Goal: Task Accomplishment & Management: Manage account settings

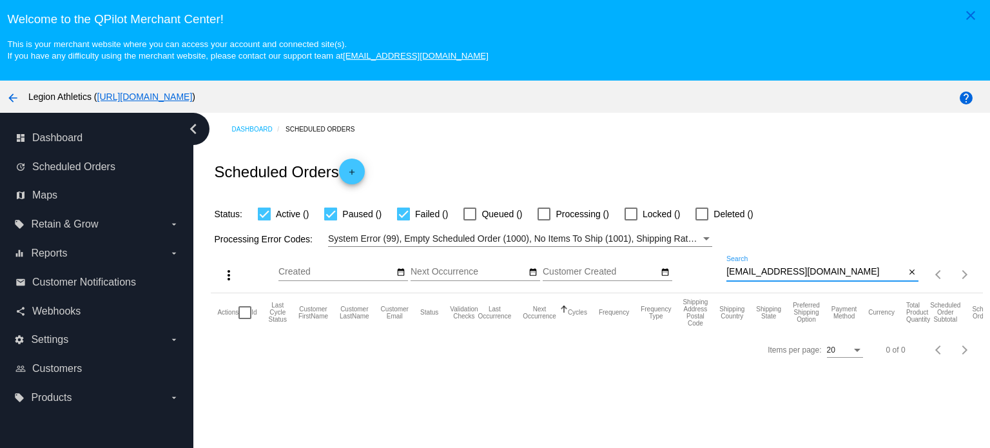
click at [778, 270] on input "keirag11@hotmail.com" at bounding box center [816, 272] width 179 height 10
paste input "elias.antypas@g"
type input "elias.antypas@gmail.com"
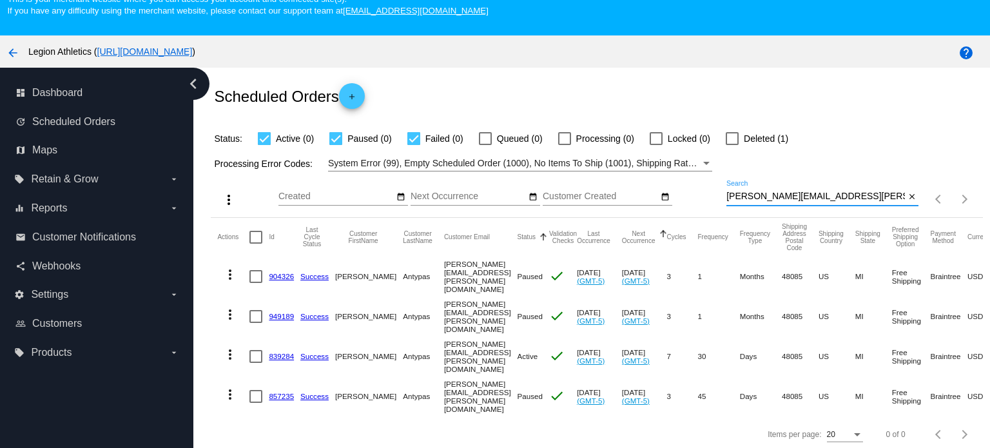
scroll to position [81, 0]
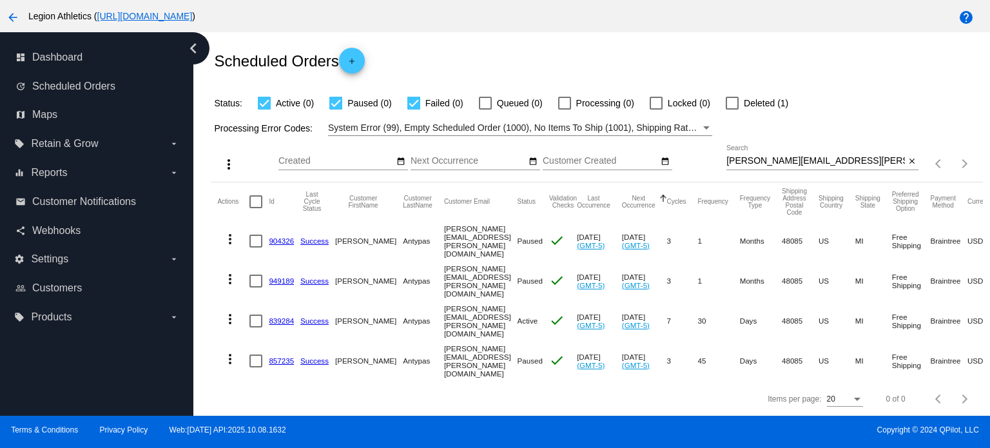
click at [738, 103] on div at bounding box center [732, 103] width 13 height 13
click at [732, 110] on input "Deleted (1)" at bounding box center [732, 110] width 1 height 1
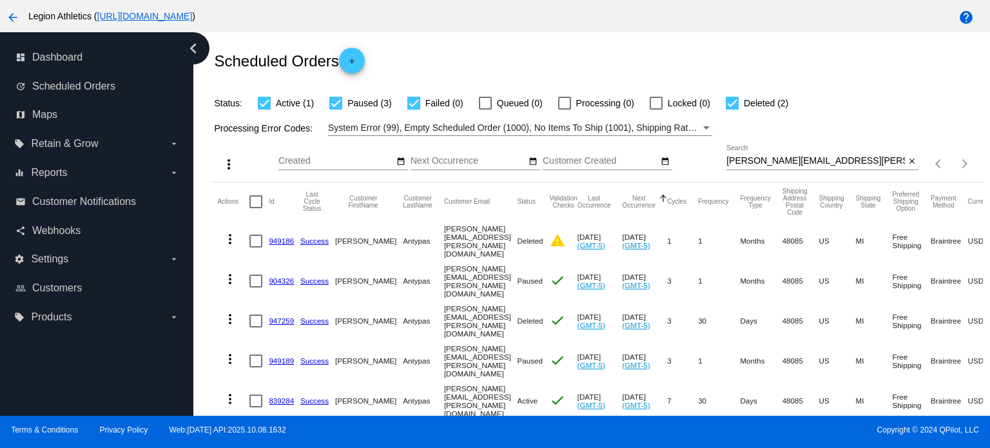
click at [732, 103] on div at bounding box center [732, 103] width 13 height 13
click at [732, 110] on input "Deleted (2)" at bounding box center [732, 110] width 1 height 1
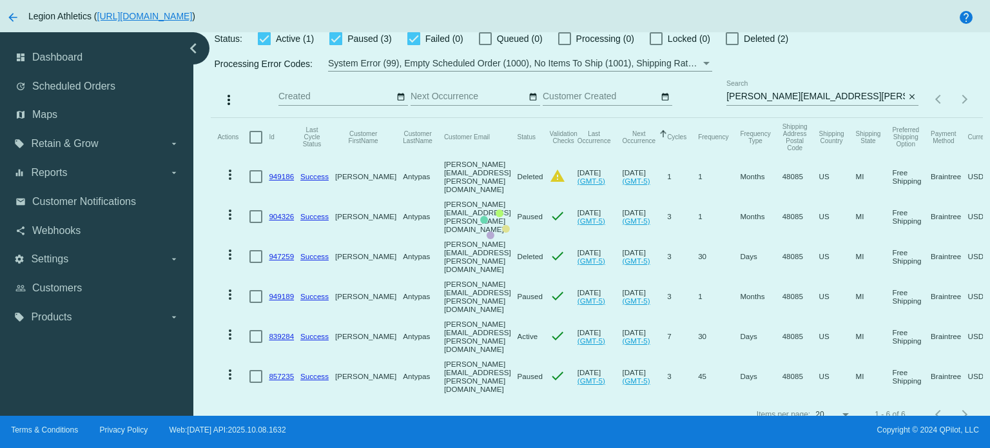
scroll to position [30, 0]
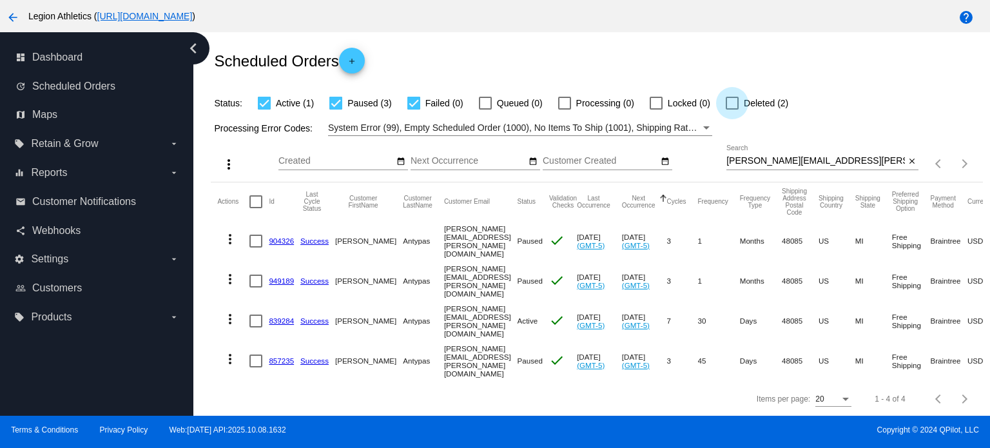
click at [736, 101] on div at bounding box center [732, 103] width 13 height 13
click at [732, 110] on input "Deleted (2)" at bounding box center [732, 110] width 1 height 1
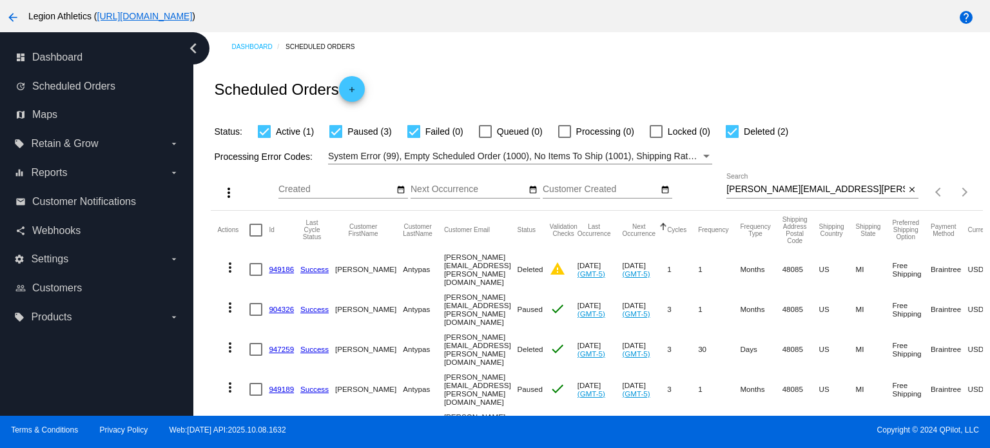
scroll to position [0, 0]
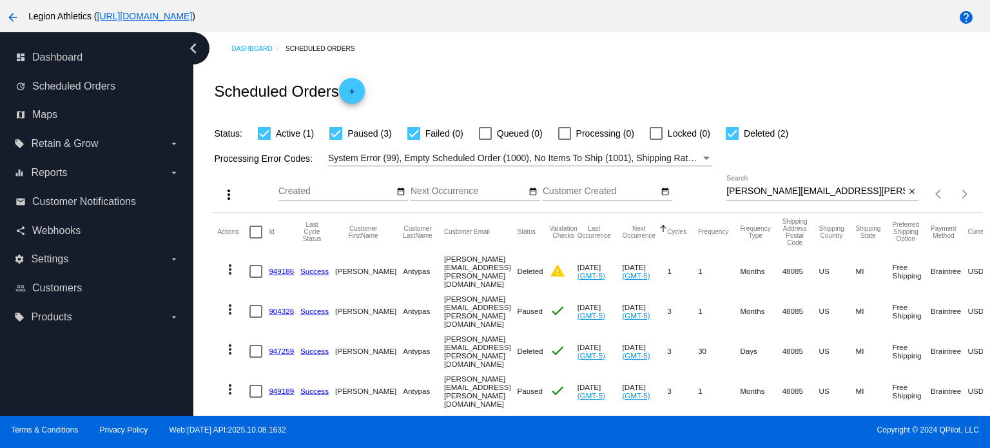
click at [730, 128] on div at bounding box center [732, 133] width 13 height 13
click at [732, 140] on input "Deleted (2)" at bounding box center [732, 140] width 1 height 1
checkbox input "false"
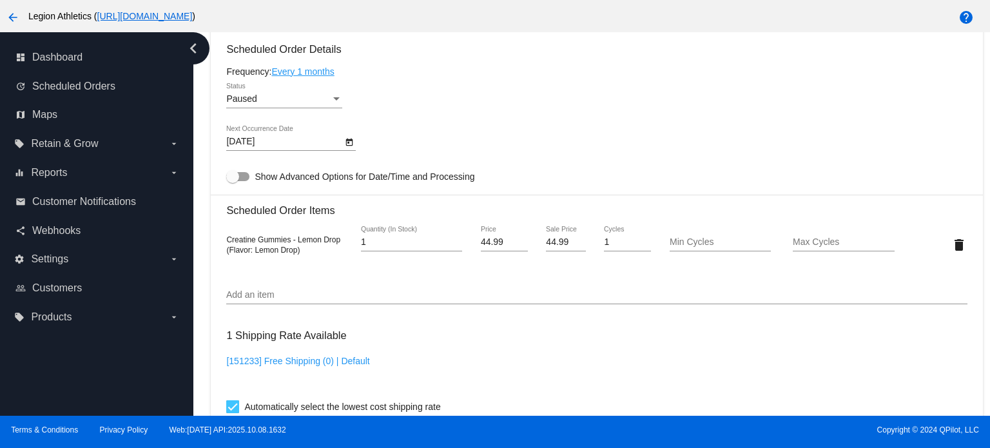
scroll to position [774, 0]
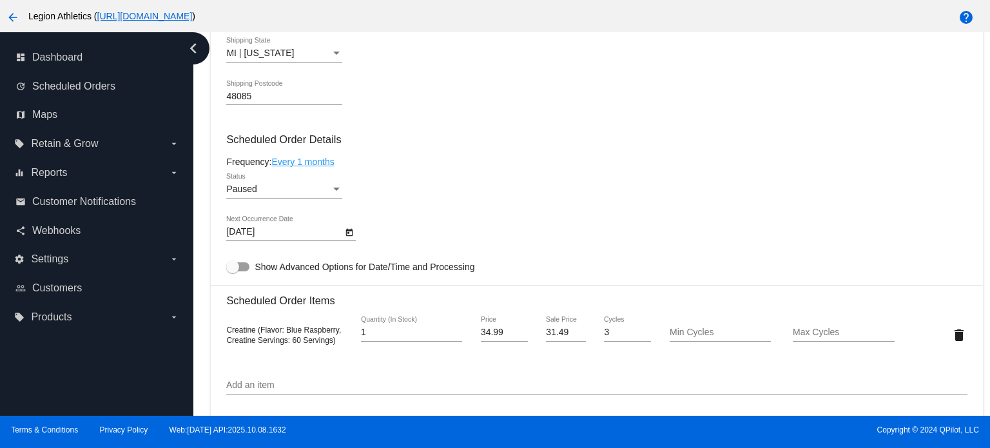
scroll to position [774, 0]
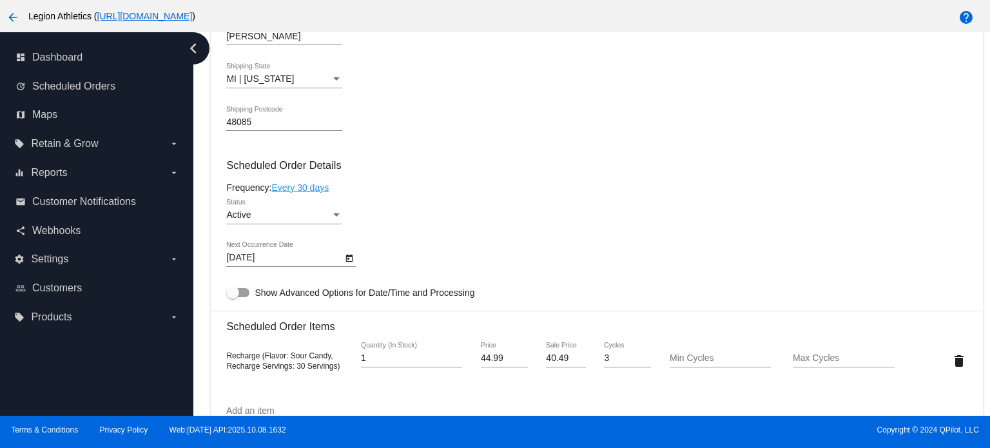
scroll to position [838, 0]
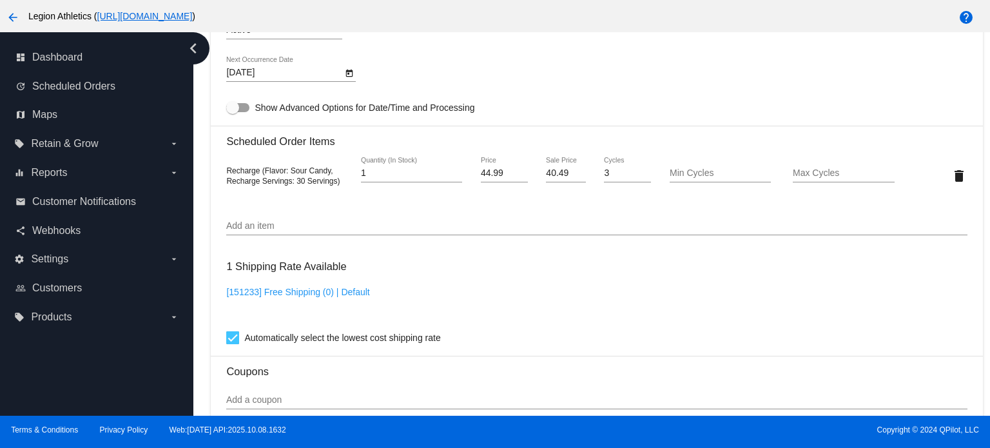
click at [257, 226] on input "Add an item" at bounding box center [596, 226] width 741 height 10
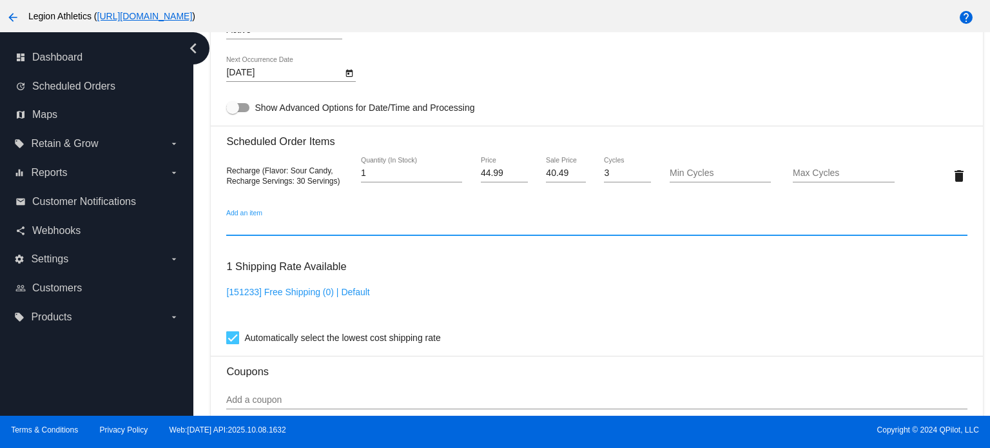
paste input "318149"
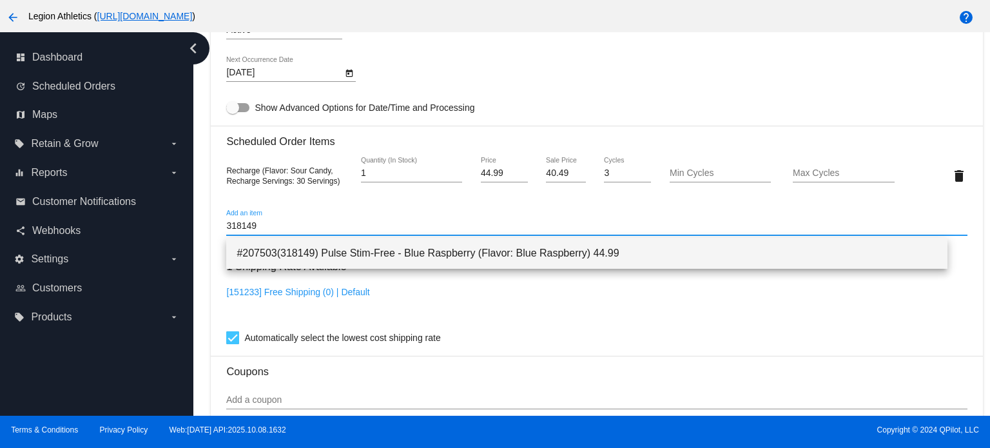
type input "318149"
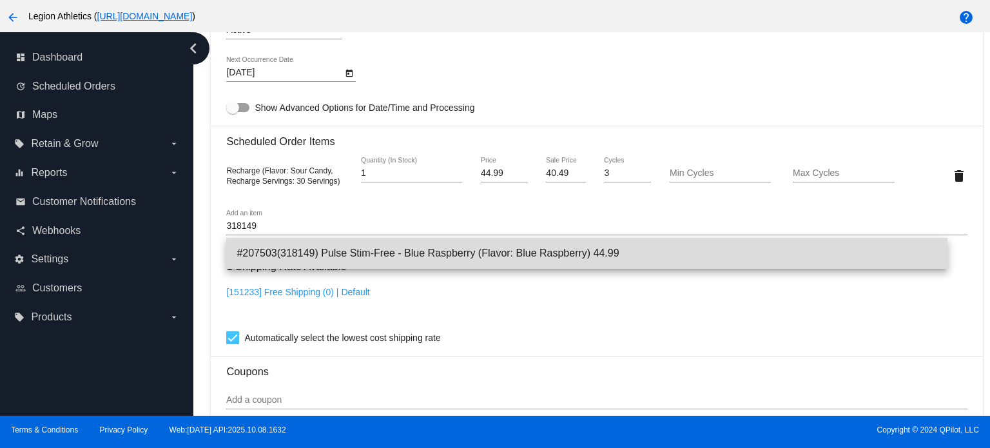
click at [312, 250] on span "#207503(318149) Pulse Stim-Free - Blue Raspberry (Flavor: Blue Raspberry) 44.99" at bounding box center [587, 253] width 701 height 31
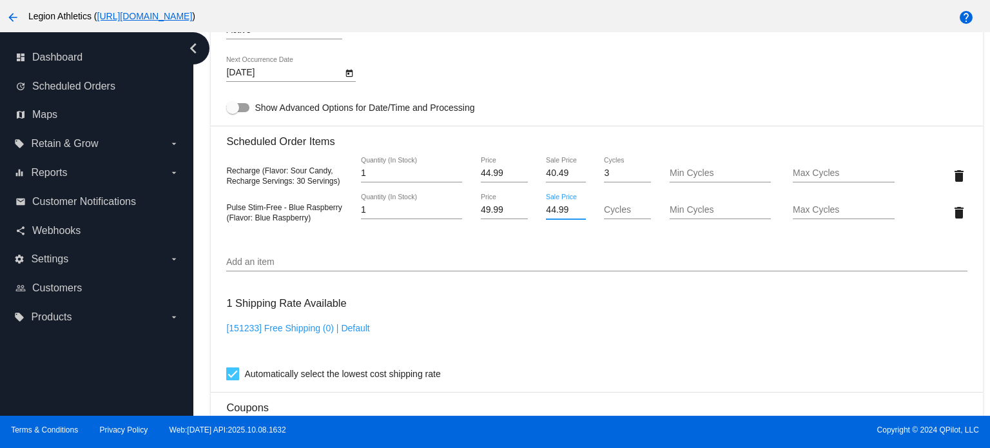
click at [546, 215] on input "44.99" at bounding box center [565, 210] width 39 height 10
type input "40.49"
click at [558, 44] on mat-card "Customer 5820847: Elias Antypas elias.antypas@gmail.com Customer Shipping Enter…" at bounding box center [597, 163] width 772 height 1325
click at [952, 175] on mat-icon "delete" at bounding box center [959, 175] width 15 height 15
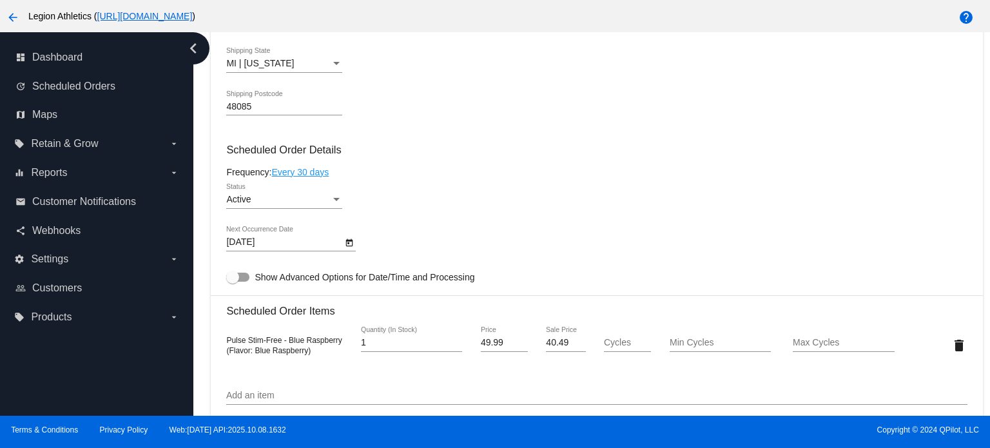
scroll to position [516, 0]
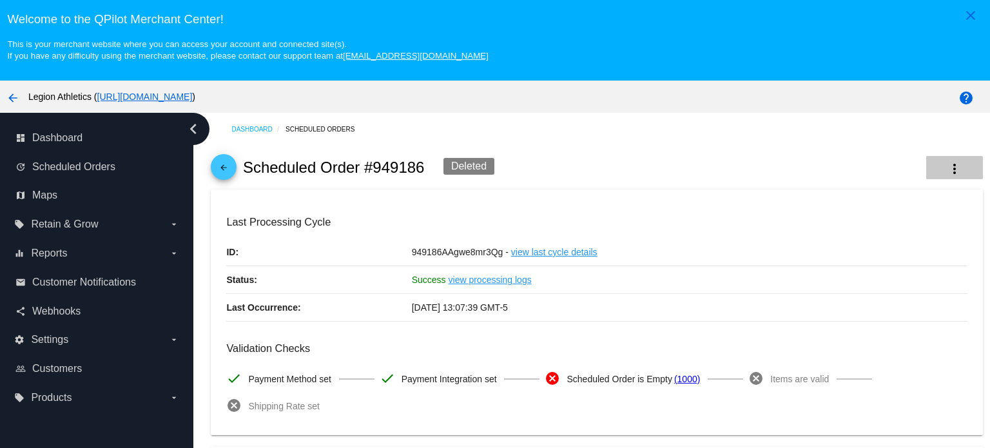
click at [926, 169] on button "more_vert" at bounding box center [954, 167] width 57 height 23
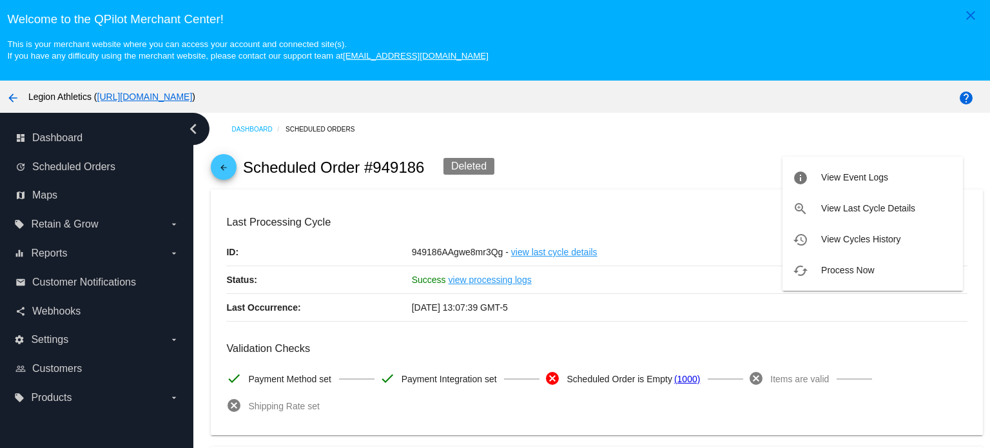
click at [526, 114] on div at bounding box center [495, 224] width 990 height 448
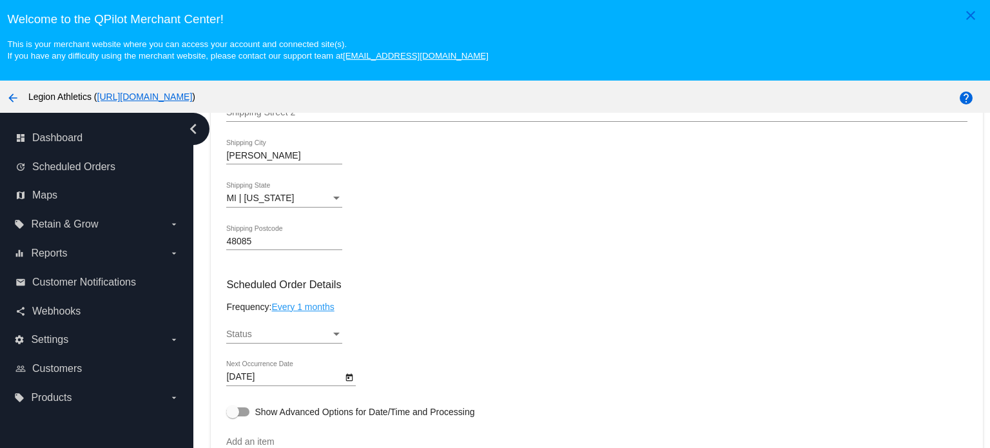
scroll to position [619, 0]
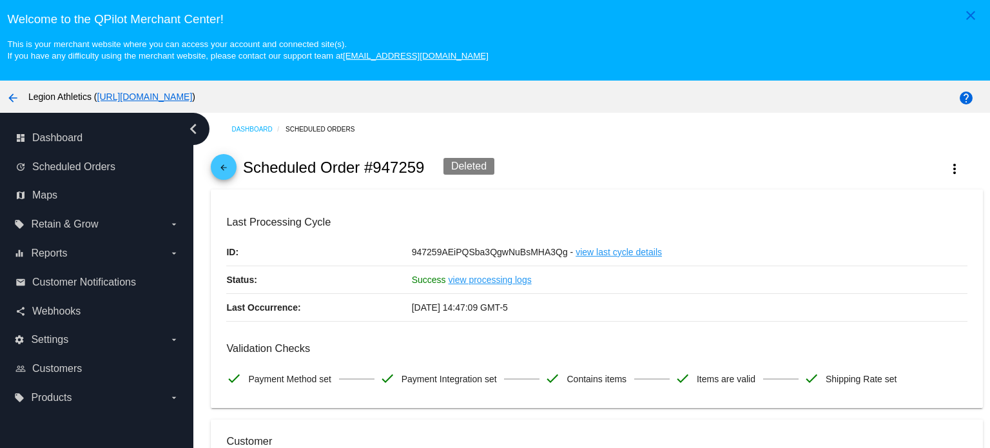
click at [467, 169] on div "Deleted" at bounding box center [469, 166] width 51 height 17
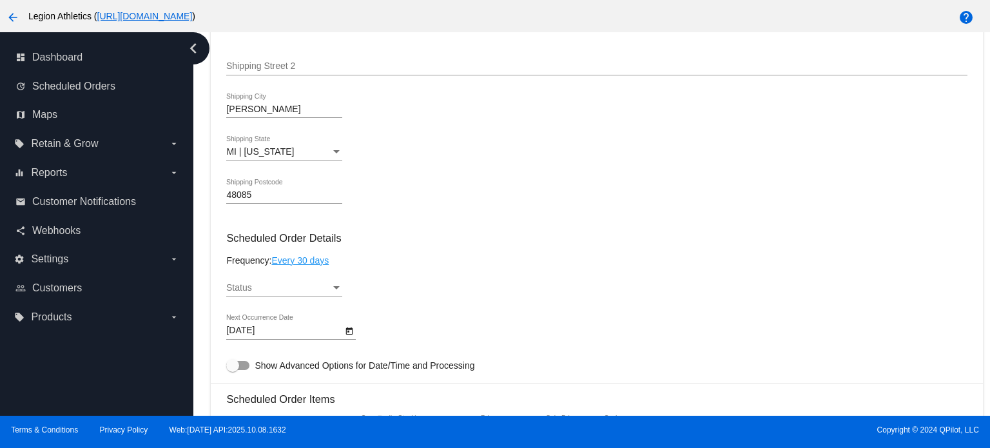
scroll to position [645, 0]
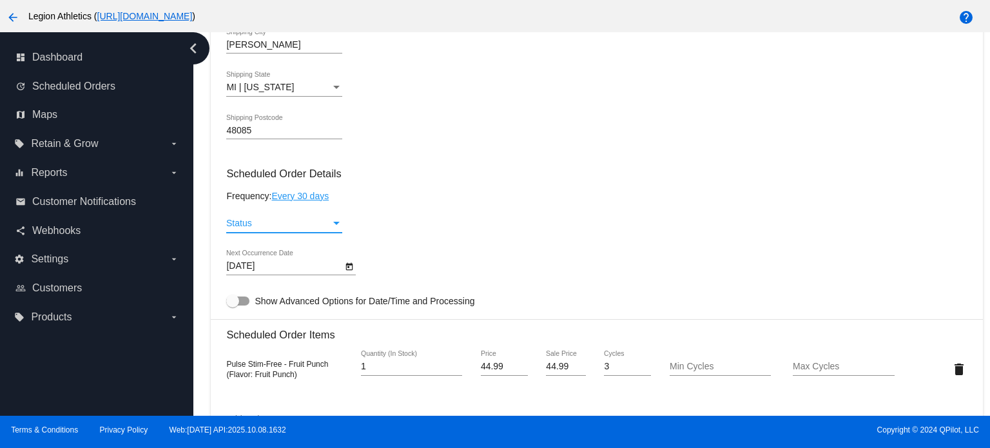
click at [304, 229] on div "Status" at bounding box center [278, 224] width 104 height 10
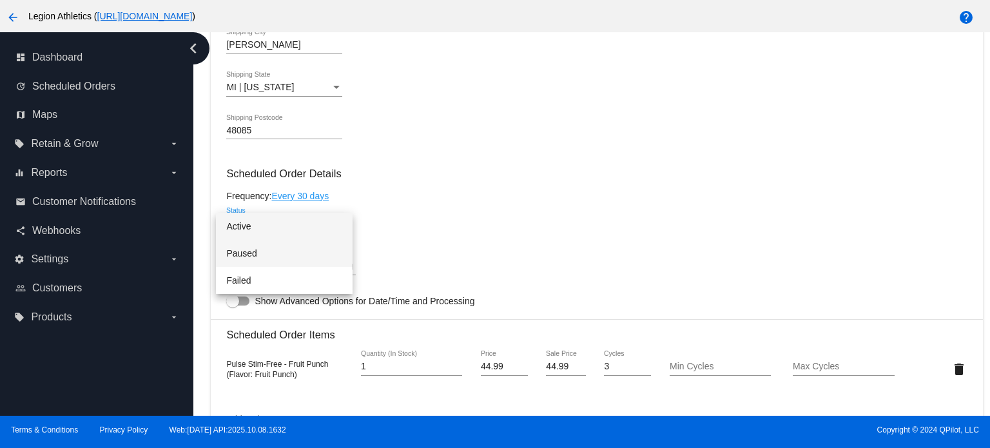
click at [282, 255] on span "Paused" at bounding box center [284, 253] width 116 height 27
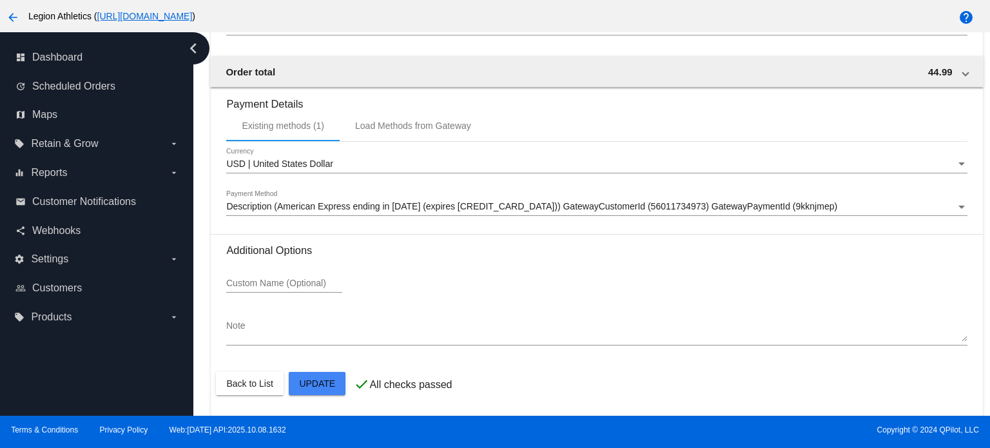
scroll to position [1215, 0]
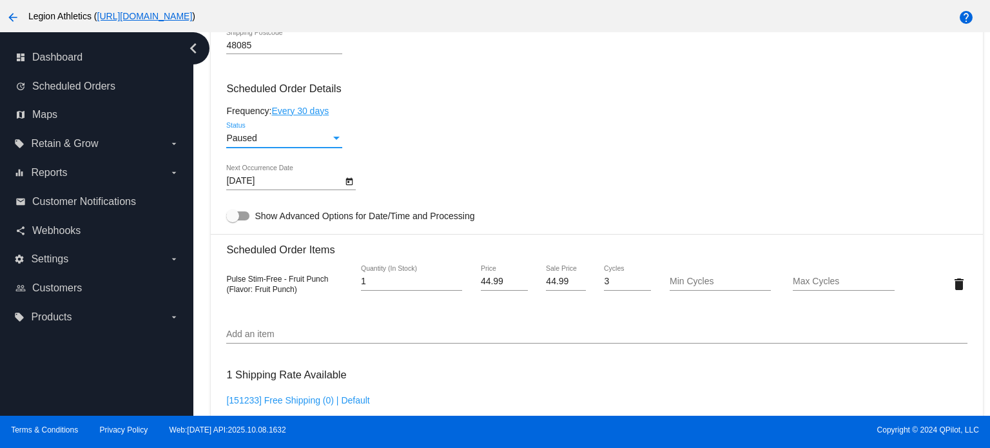
scroll to position [774, 0]
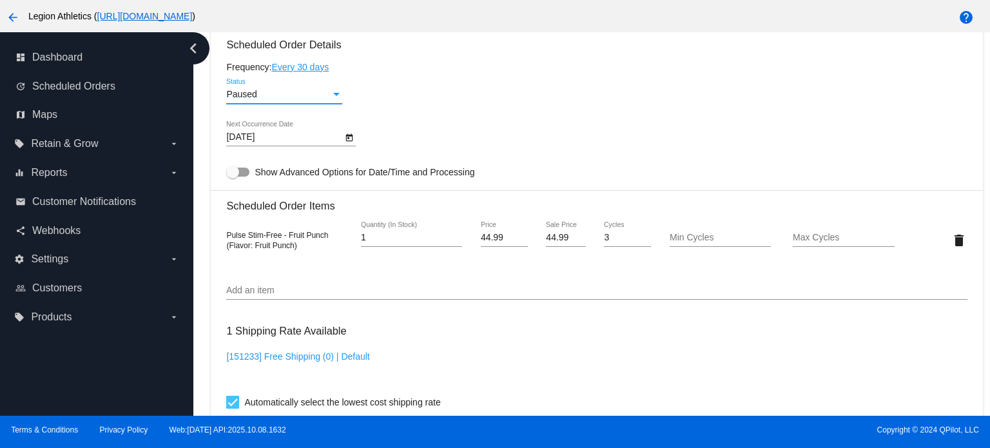
click at [275, 290] on input "Add an item" at bounding box center [596, 291] width 741 height 10
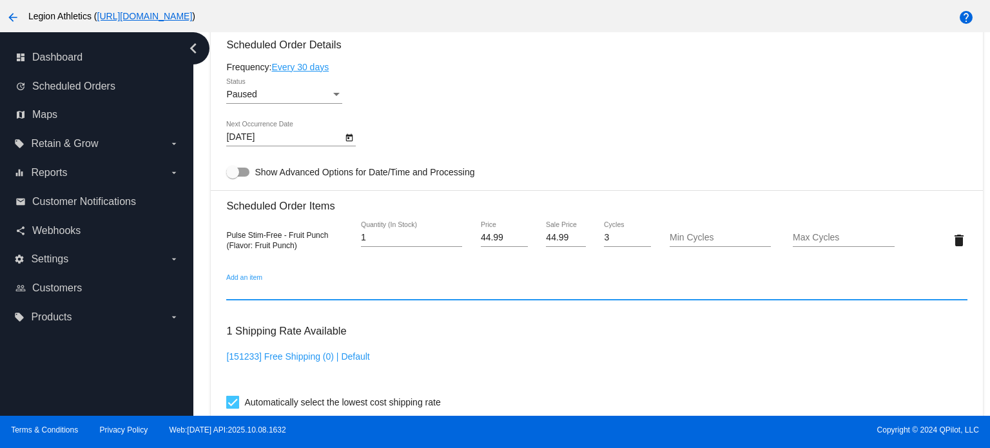
paste input "318149"
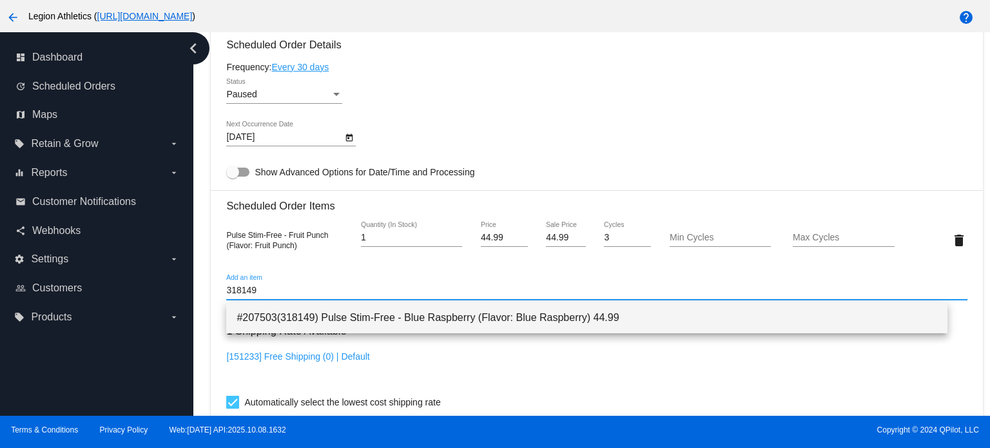
type input "318149"
click at [350, 322] on span "#207503(318149) Pulse Stim-Free - Blue Raspberry (Flavor: Blue Raspberry) 44.99" at bounding box center [587, 317] width 701 height 31
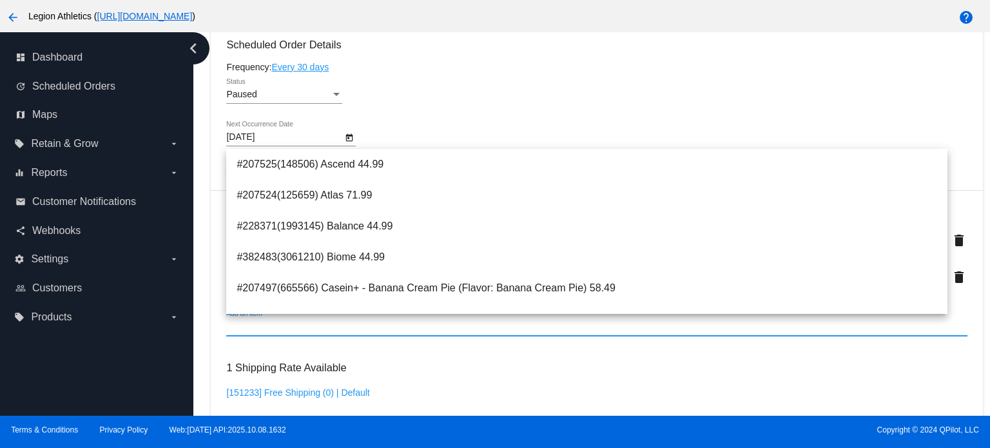
click at [459, 92] on div "Paused Status" at bounding box center [596, 97] width 741 height 37
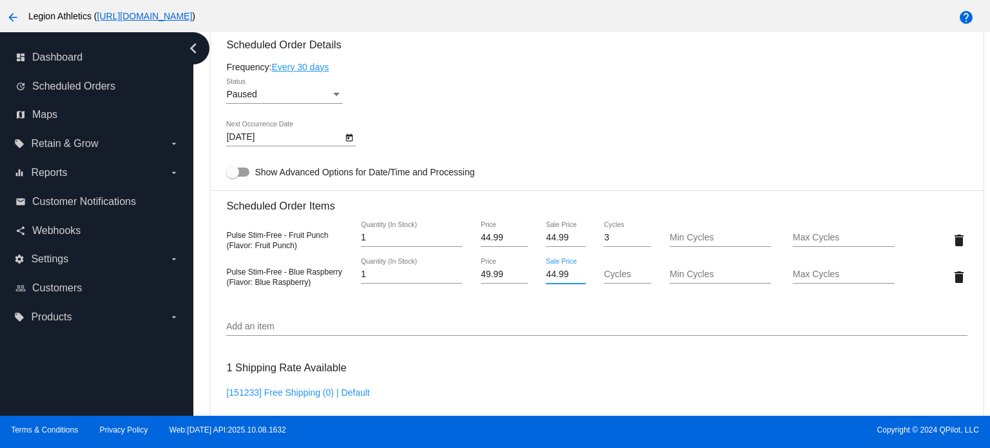
click at [561, 278] on input "44.99" at bounding box center [565, 274] width 39 height 10
click at [556, 278] on input "44.99" at bounding box center [565, 274] width 39 height 10
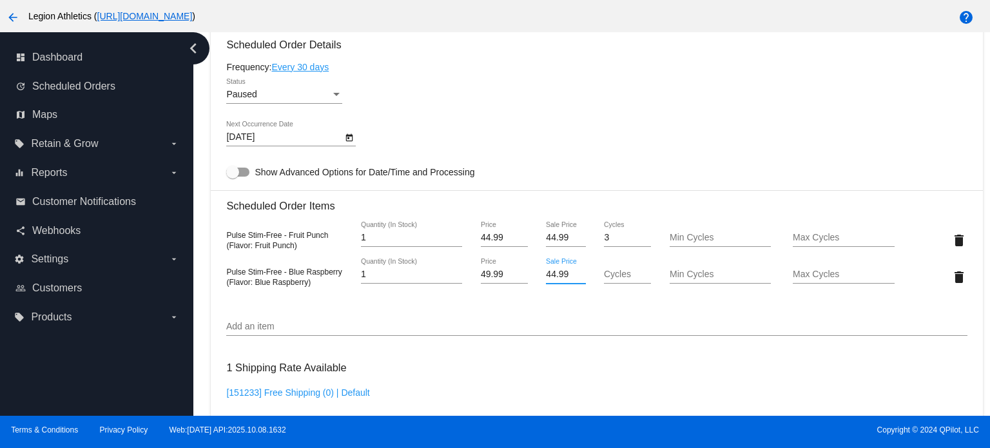
click at [556, 278] on input "44.99" at bounding box center [565, 274] width 39 height 10
type input "40.49"
click at [598, 136] on mat-card "Customer 5820847: Elias Antypas elias.antypas@gmail.com Customer Shipping Enter…" at bounding box center [597, 227] width 772 height 1325
click at [952, 240] on mat-icon "delete" at bounding box center [959, 240] width 15 height 15
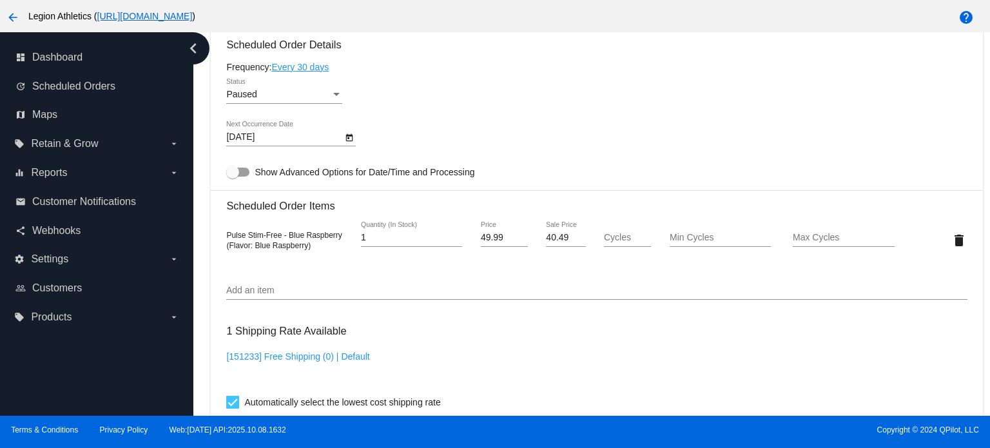
click at [607, 115] on div "Paused Status" at bounding box center [596, 97] width 741 height 37
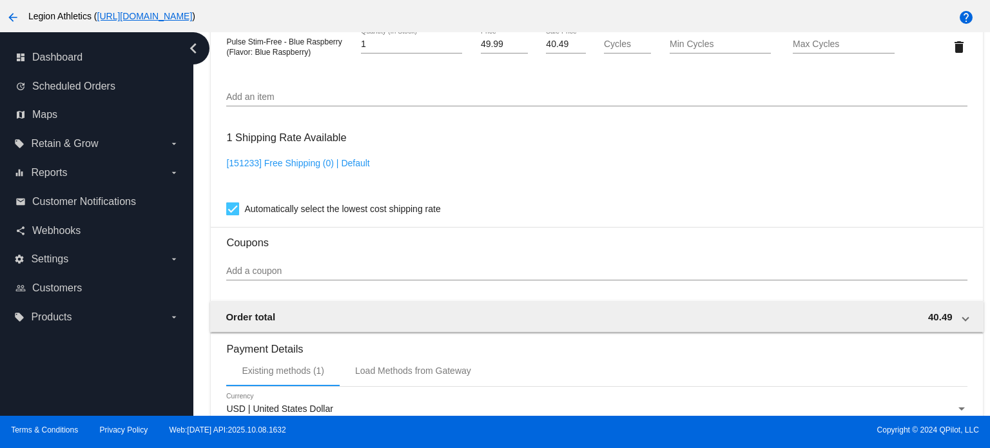
scroll to position [1215, 0]
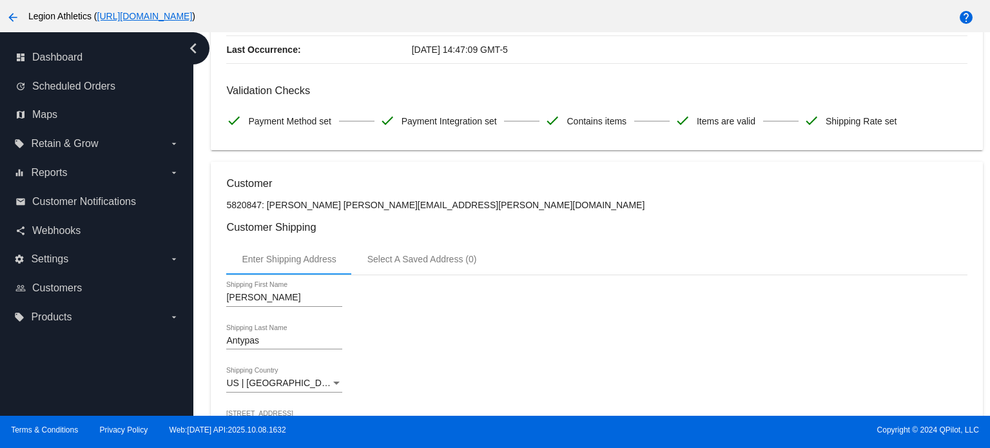
scroll to position [0, 0]
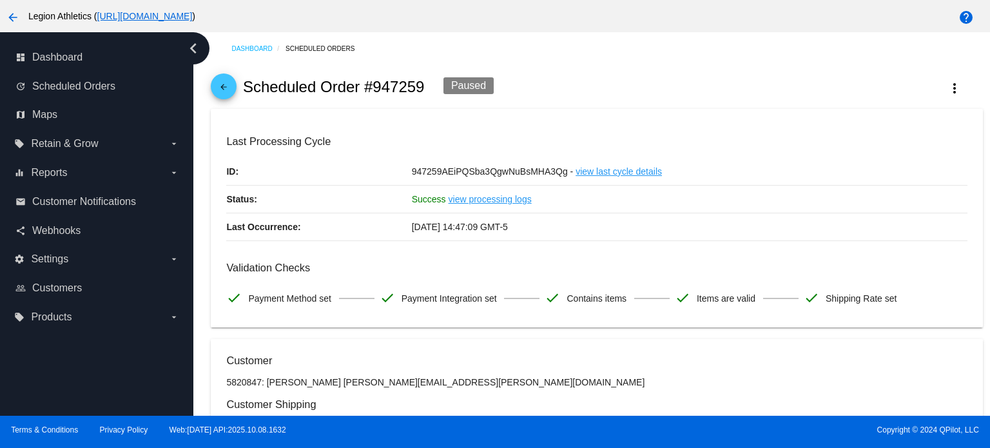
click at [228, 86] on mat-icon "arrow_back" at bounding box center [223, 90] width 15 height 15
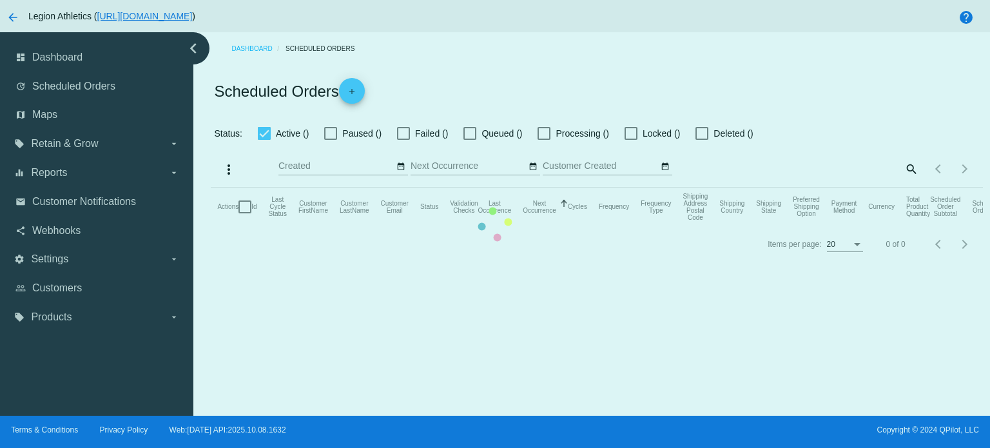
checkbox input "true"
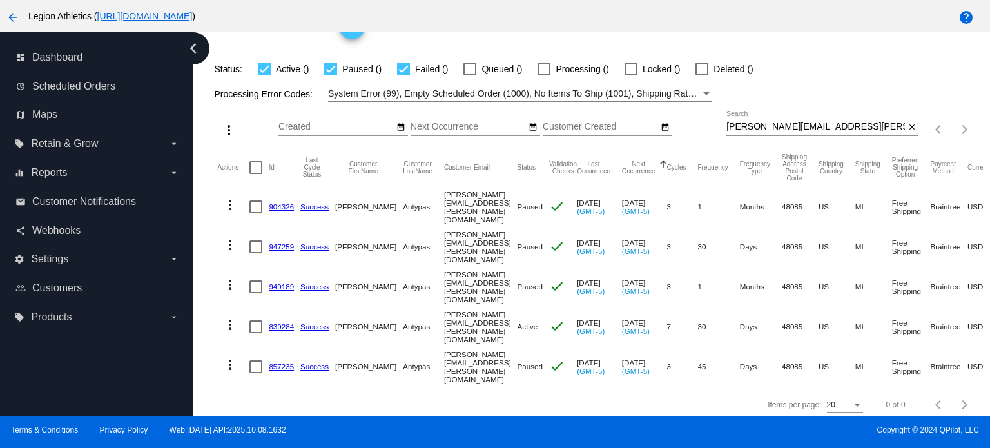
scroll to position [67, 0]
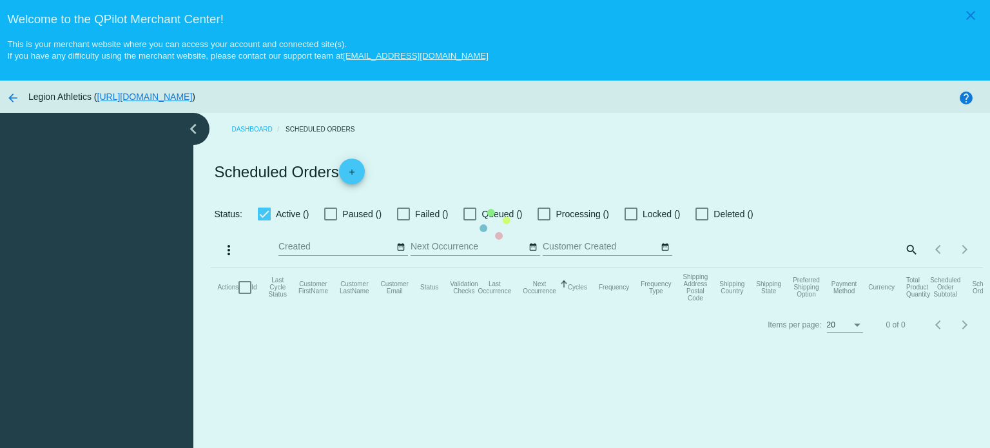
checkbox input "true"
